Goal: Book appointment/travel/reservation

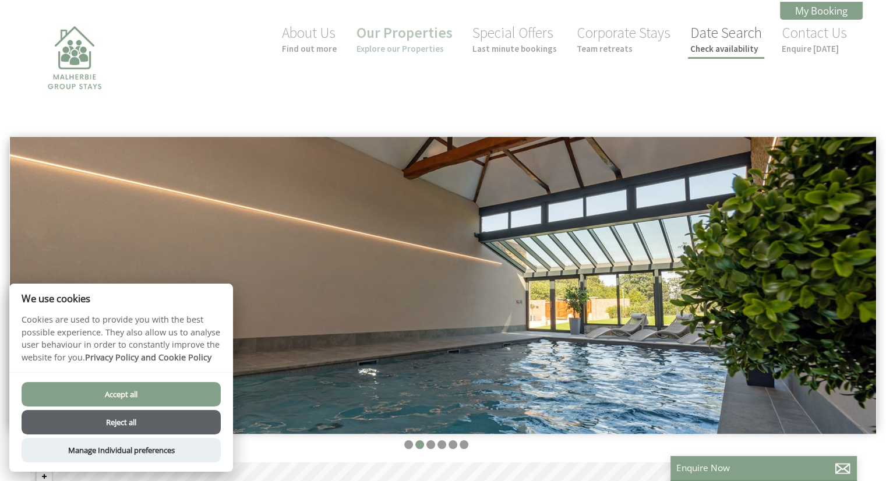
click at [727, 45] on small "Check availability" at bounding box center [726, 48] width 72 height 11
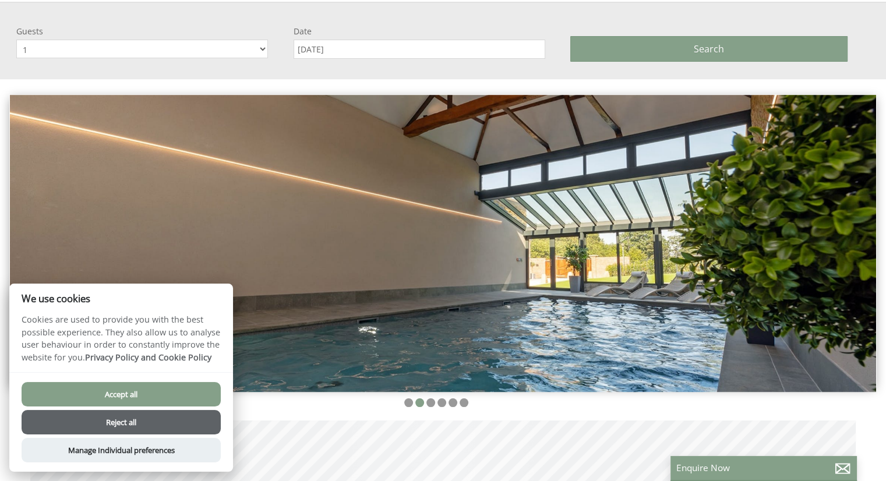
scroll to position [136, 0]
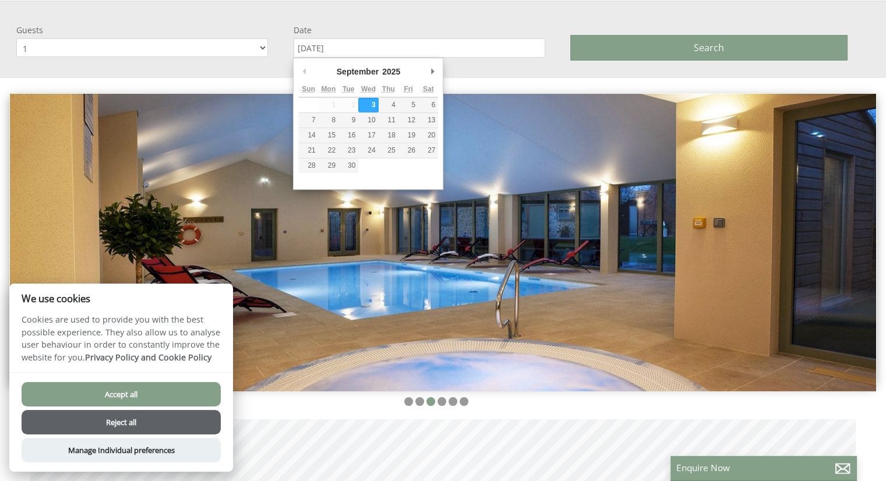
click at [382, 40] on input "[DATE]" at bounding box center [420, 47] width 252 height 19
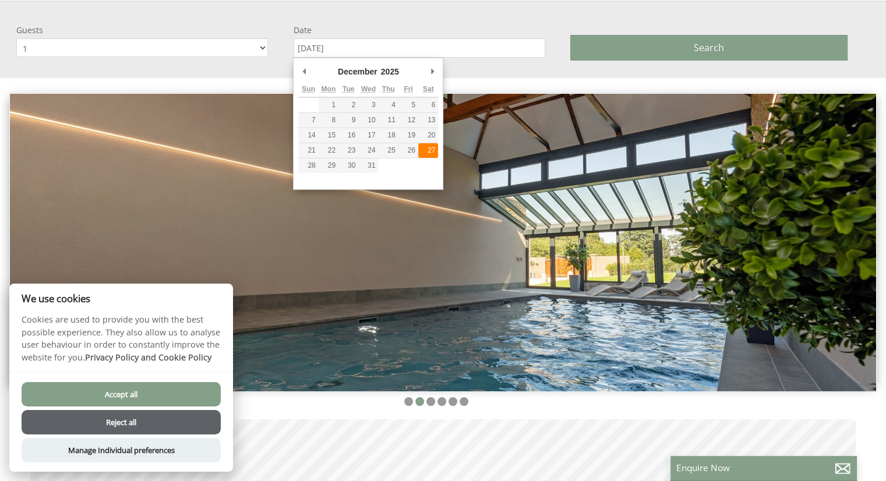
type input "[DATE]"
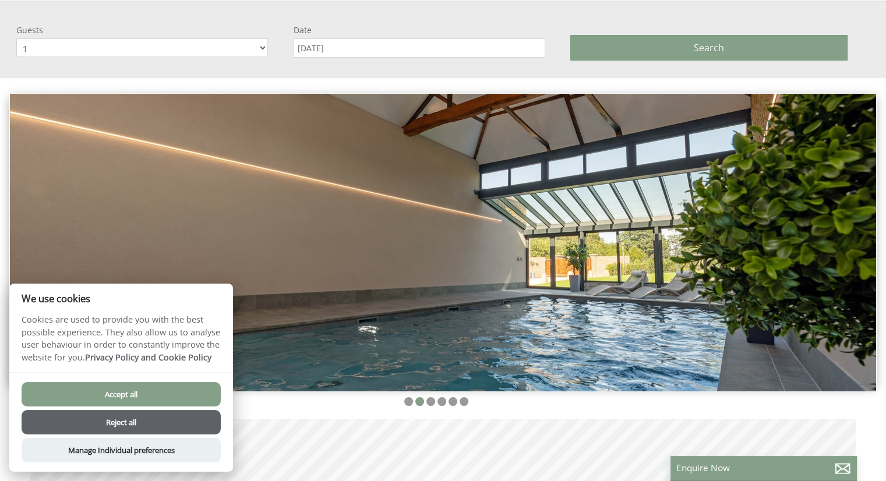
click at [264, 52] on select "1 2 3 4 5 6 7 8 9 10 11 12 13 14 15 16 17 18 19 20 21 22 23 24 25 26 27 28 29 30" at bounding box center [142, 47] width 252 height 19
select select "14"
click at [16, 38] on select "1 2 3 4 5 6 7 8 9 10 11 12 13 14 15 16 17 18 19 20 21 22 23 24 25 26 27 28 29 30" at bounding box center [142, 47] width 252 height 19
click at [671, 35] on button "Search" at bounding box center [708, 48] width 277 height 26
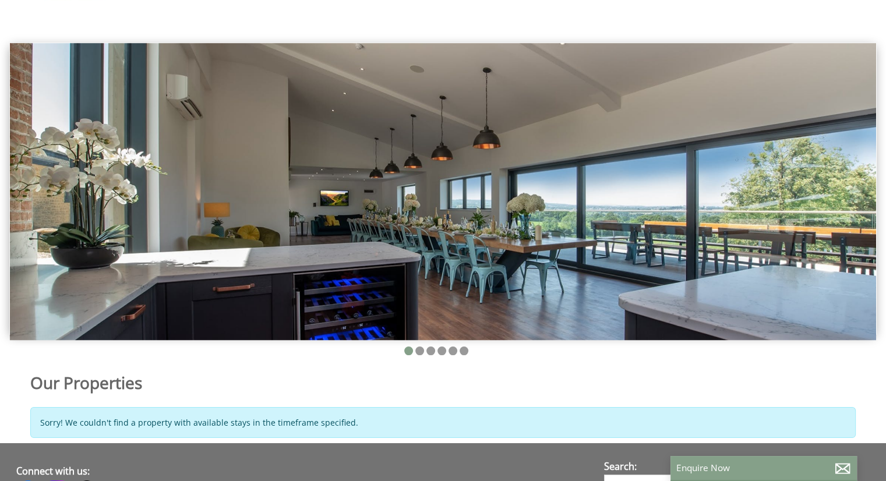
scroll to position [0, 0]
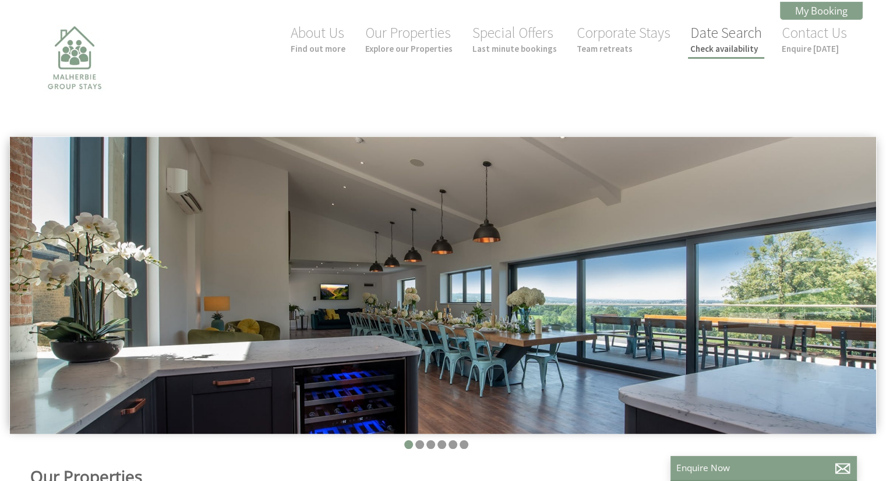
click at [744, 52] on small "Check availability" at bounding box center [726, 48] width 72 height 11
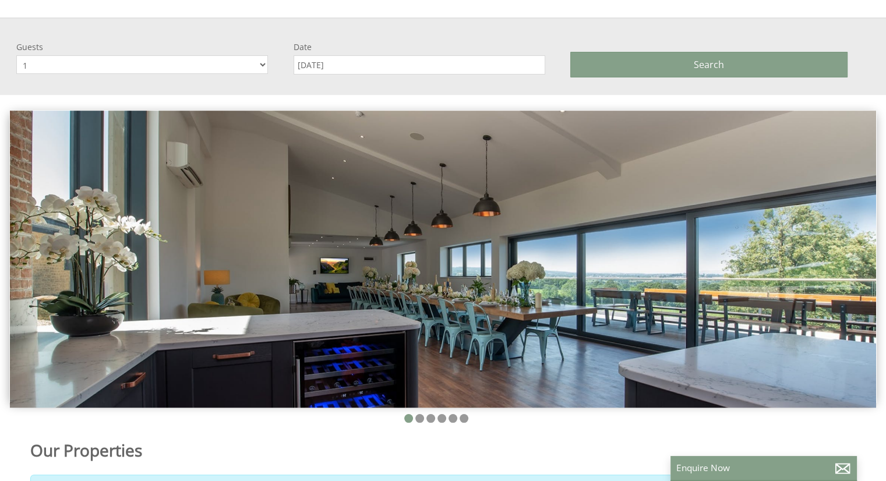
scroll to position [136, 0]
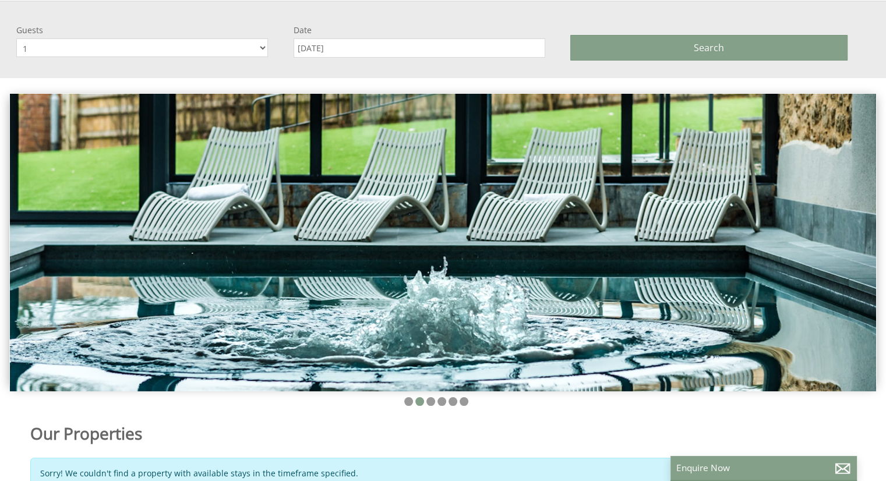
click at [263, 48] on select "1 2 3 4 5 6 7 8 9 10 11 12 13 14 15 16 17 18 19 20 21 22 23 24 25 26 27 28 29 30" at bounding box center [142, 47] width 252 height 19
select select "12"
click at [16, 38] on select "1 2 3 4 5 6 7 8 9 10 11 12 13 14 15 16 17 18 19 20 21 22 23 24 25 26 27 28 29 30" at bounding box center [142, 47] width 252 height 19
click at [384, 26] on label "Date" at bounding box center [420, 29] width 252 height 11
click at [384, 38] on input "[DATE]" at bounding box center [420, 47] width 252 height 19
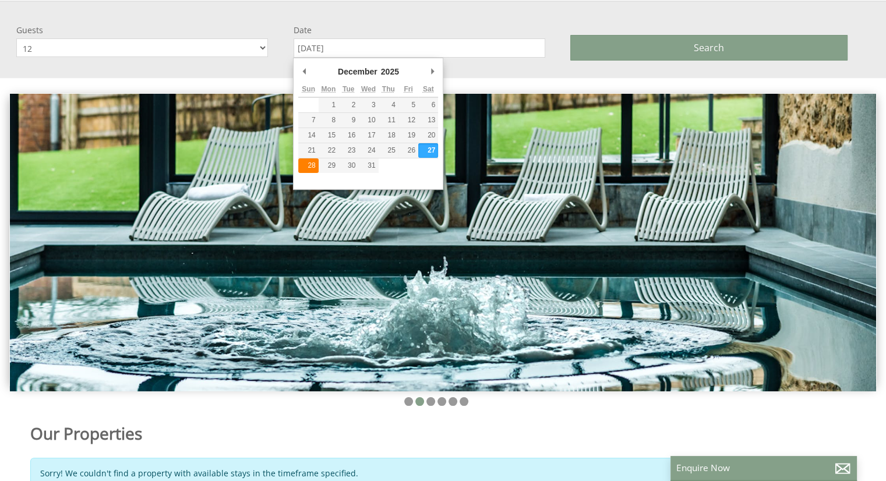
type input "[DATE]"
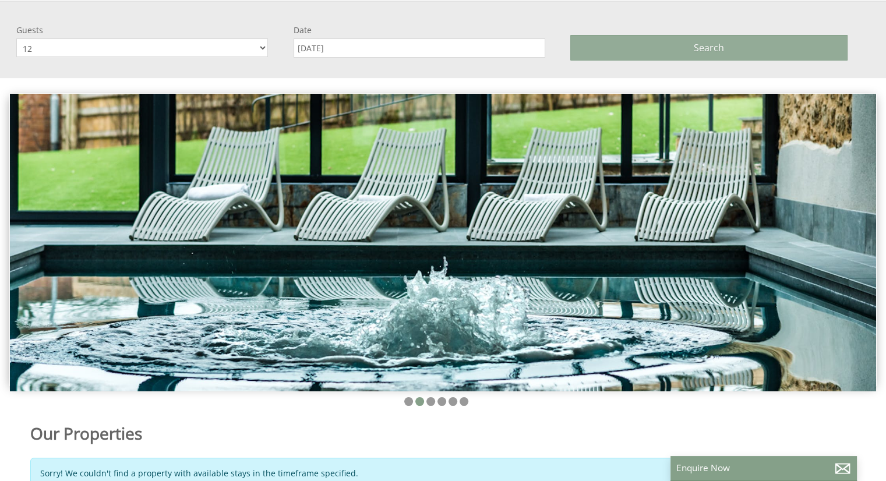
click at [666, 43] on button "Search" at bounding box center [708, 48] width 277 height 26
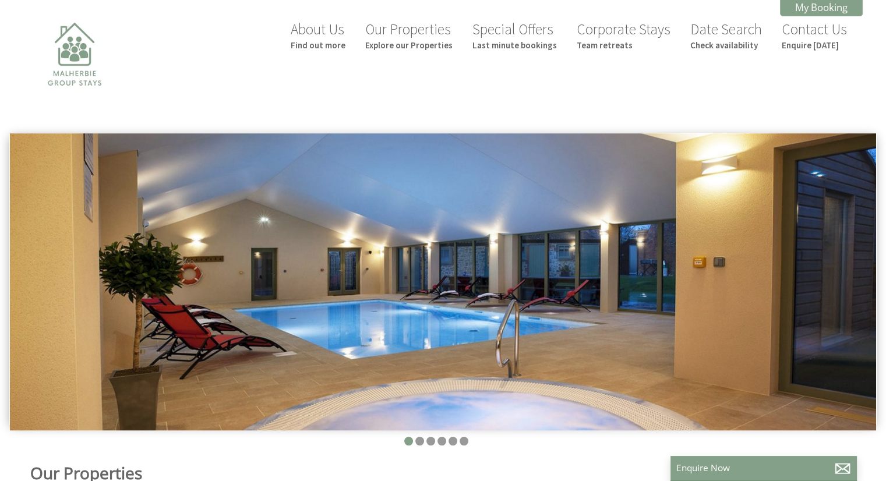
scroll to position [0, 0]
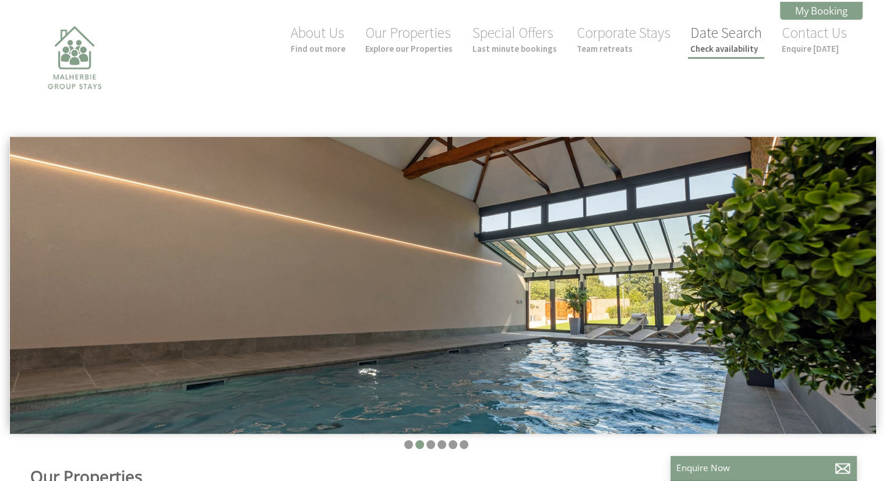
click at [703, 34] on link "Date Search Check availability" at bounding box center [726, 38] width 72 height 31
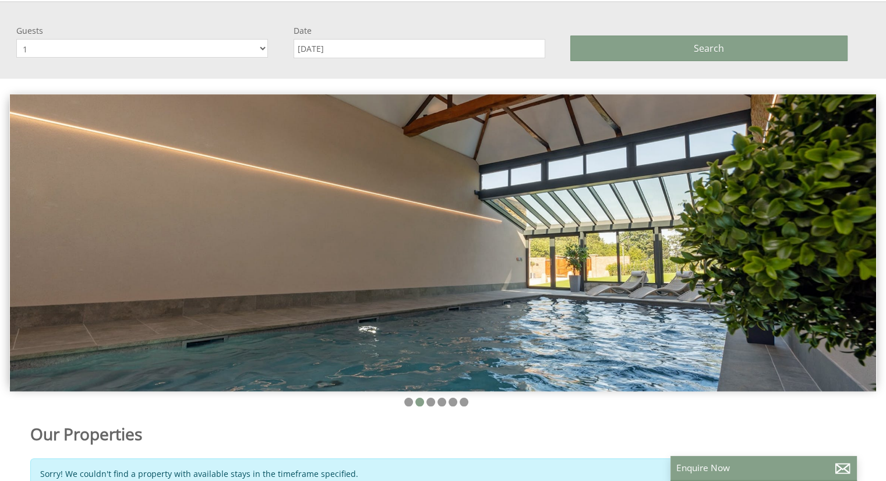
scroll to position [136, 0]
click at [231, 41] on select "1 2 3 4 5 6 7 8 9 10 11 12 13 14 15 16 17 18 19 20 21 22 23 24 25 26 27 28 29 30" at bounding box center [142, 47] width 252 height 19
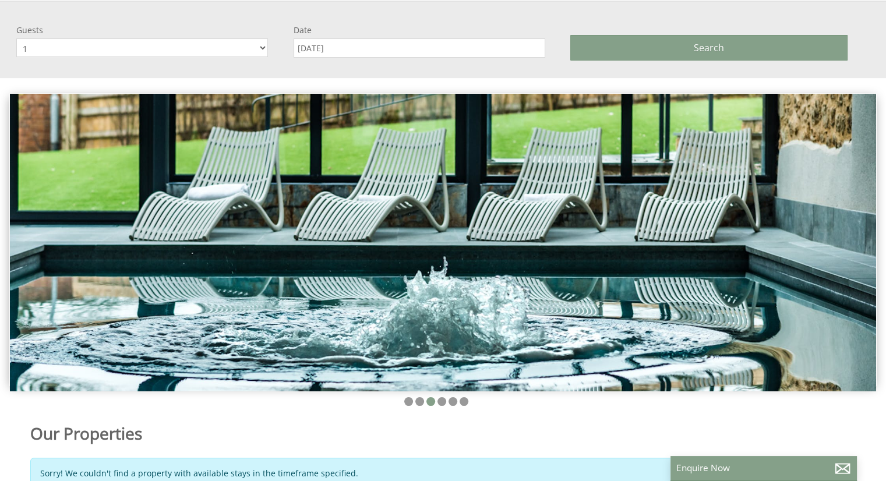
select select "12"
click at [16, 38] on select "1 2 3 4 5 6 7 8 9 10 11 12 13 14 15 16 17 18 19 20 21 22 23 24 25 26 27 28 29 30" at bounding box center [142, 47] width 252 height 19
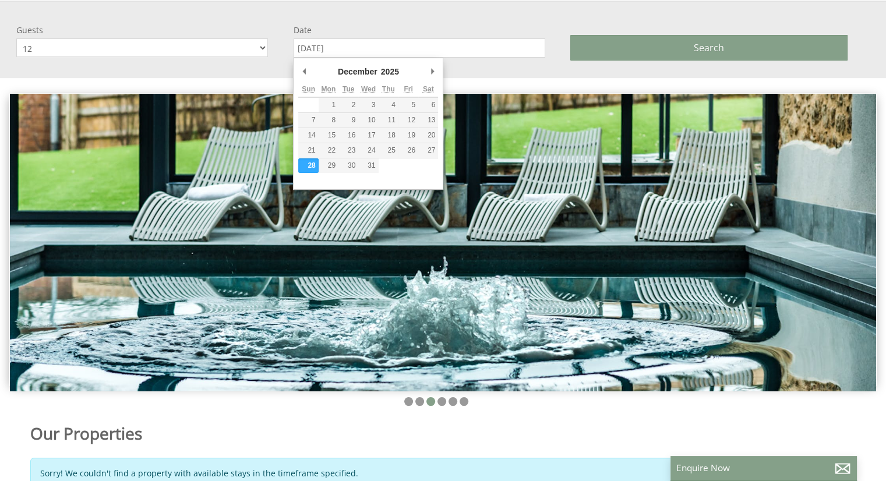
click at [411, 50] on input "[DATE]" at bounding box center [420, 47] width 252 height 19
type input "[DATE]"
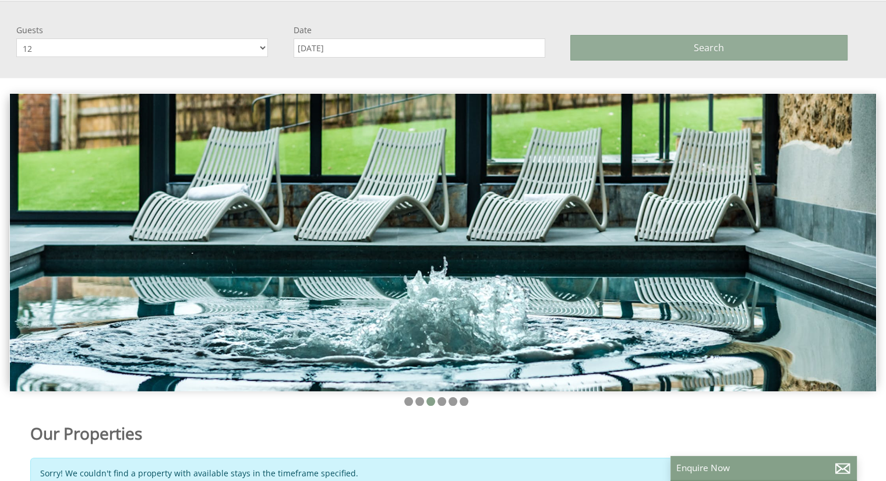
click at [675, 38] on button "Search" at bounding box center [708, 48] width 277 height 26
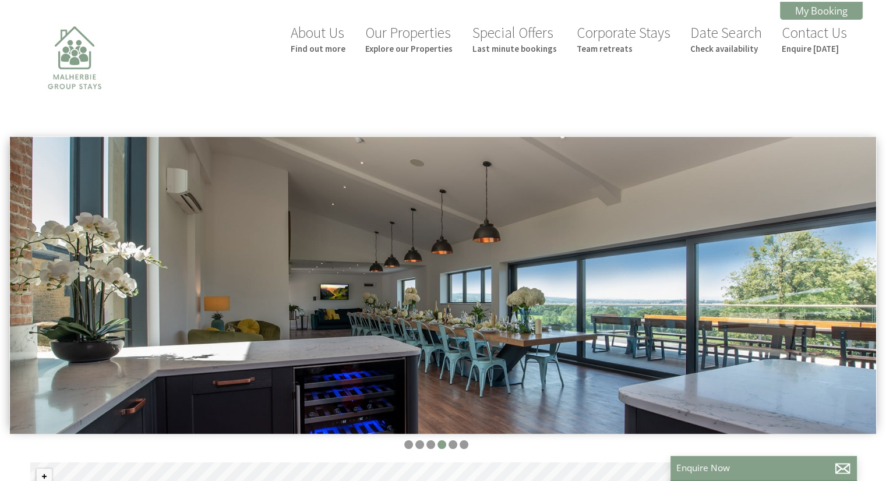
select select "12"
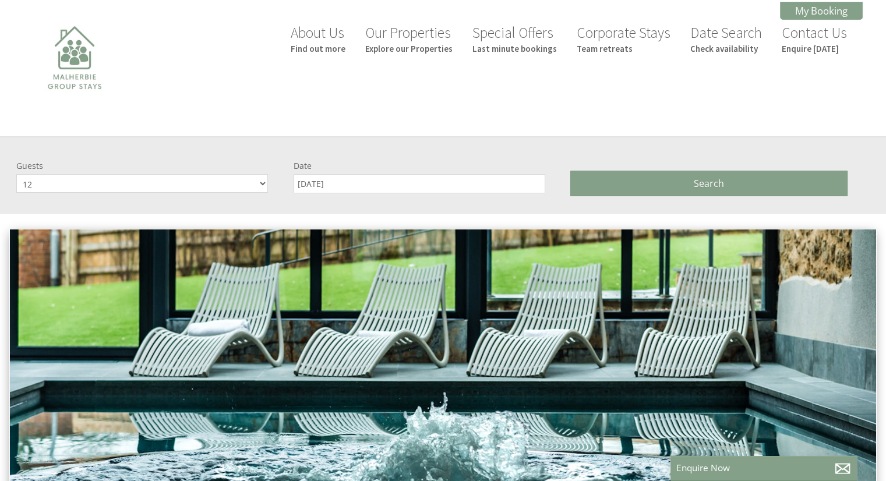
scroll to position [136, 0]
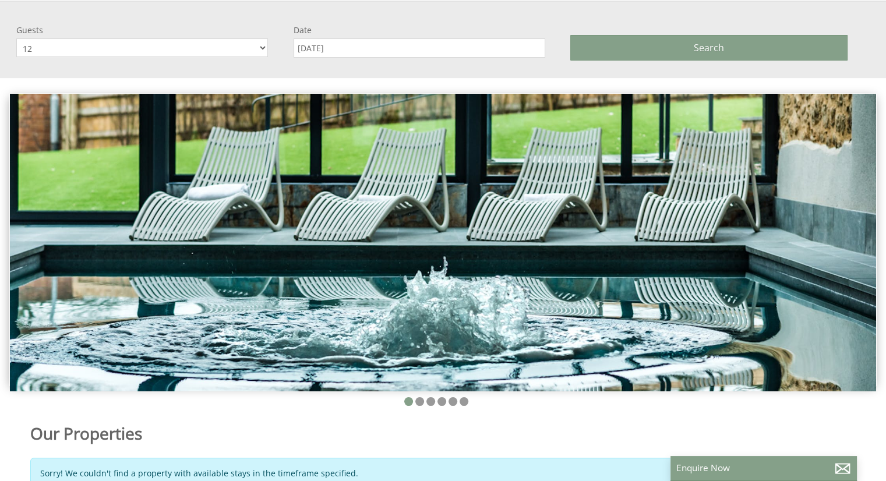
click at [386, 41] on input "[DATE]" at bounding box center [420, 47] width 252 height 19
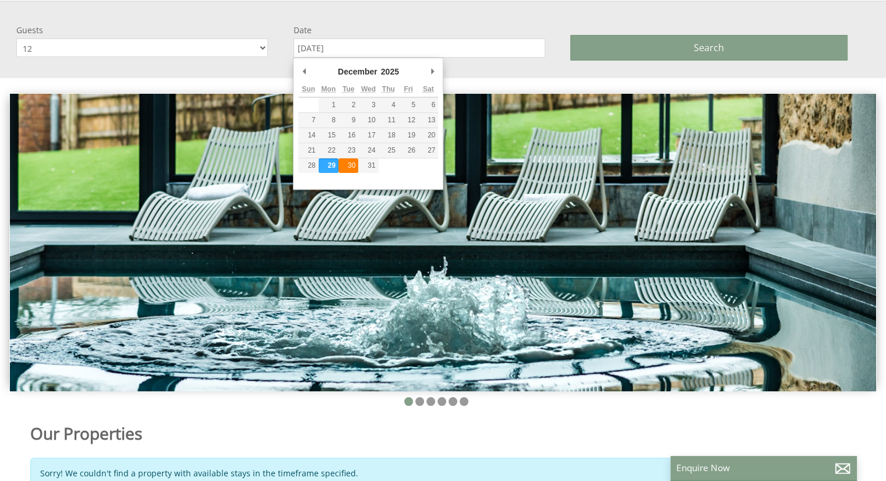
type input "[DATE]"
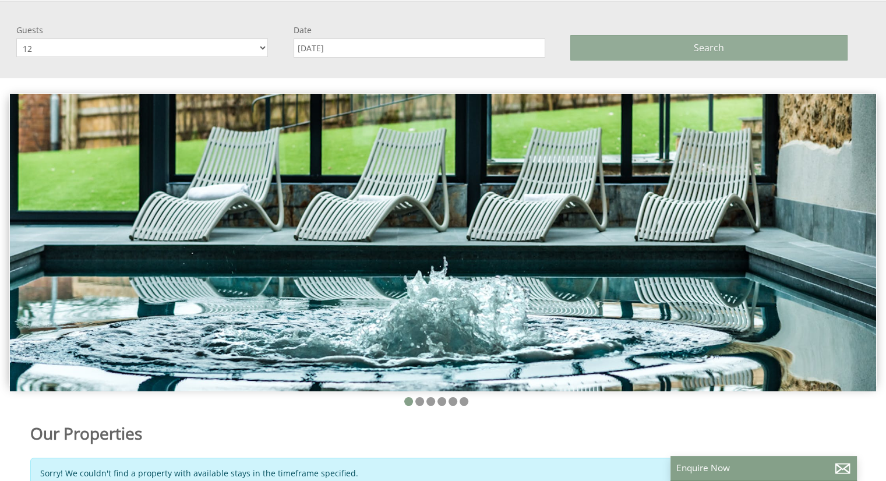
click at [666, 44] on button "Search" at bounding box center [708, 48] width 277 height 26
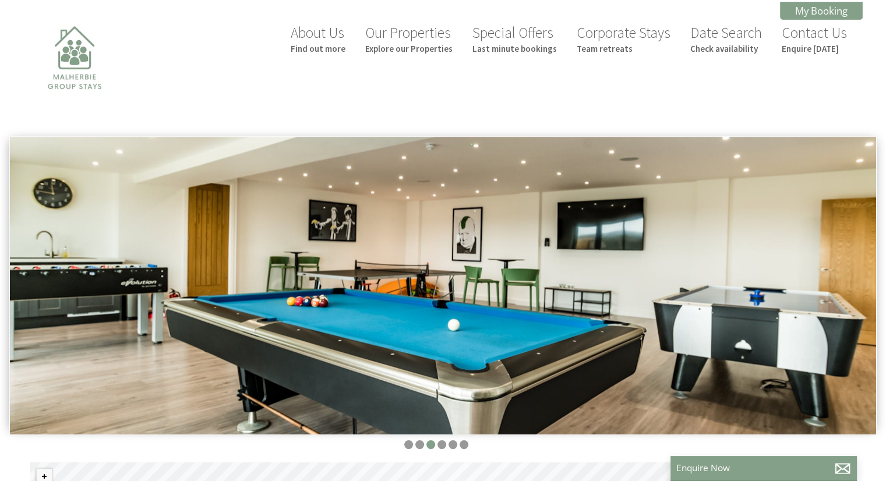
scroll to position [136, 0]
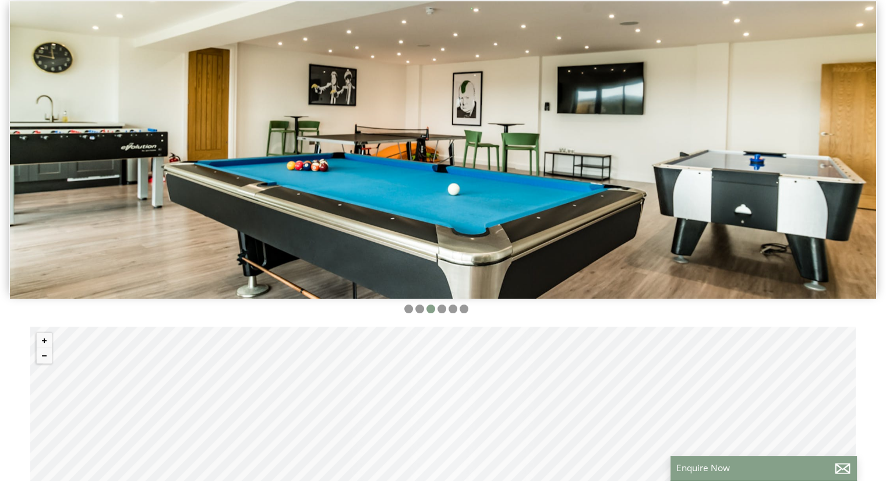
select select "12"
